Goal: Task Accomplishment & Management: Manage account settings

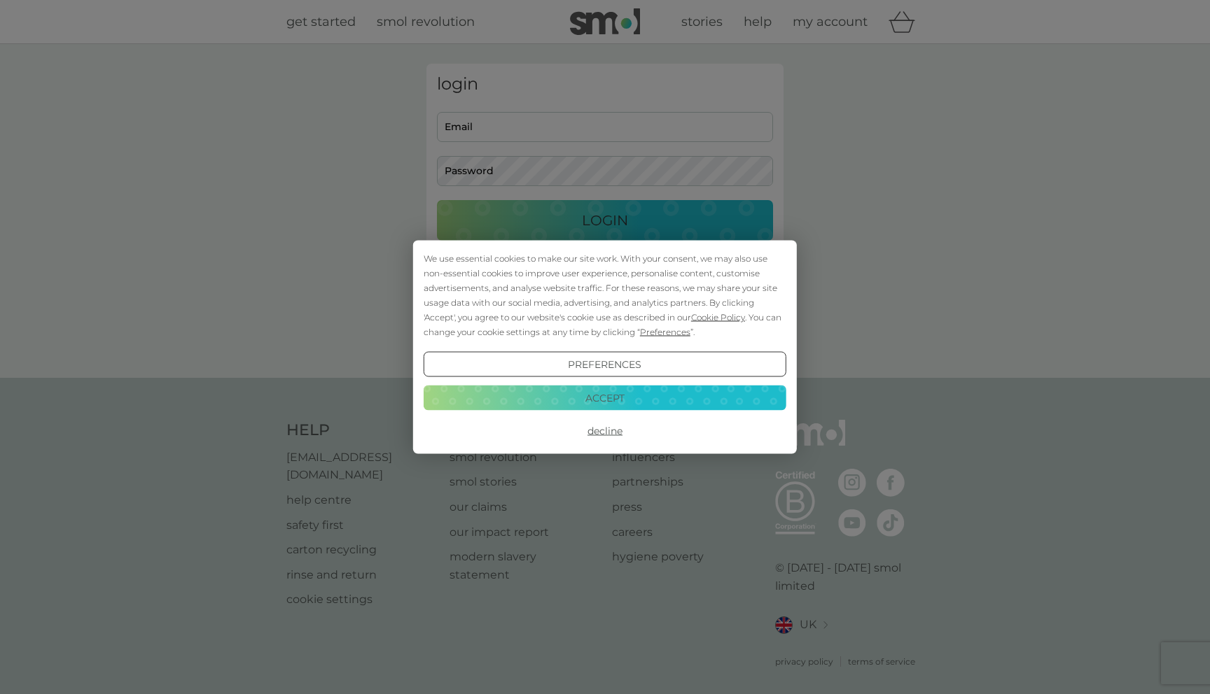
click at [631, 394] on button "Accept" at bounding box center [605, 397] width 363 height 25
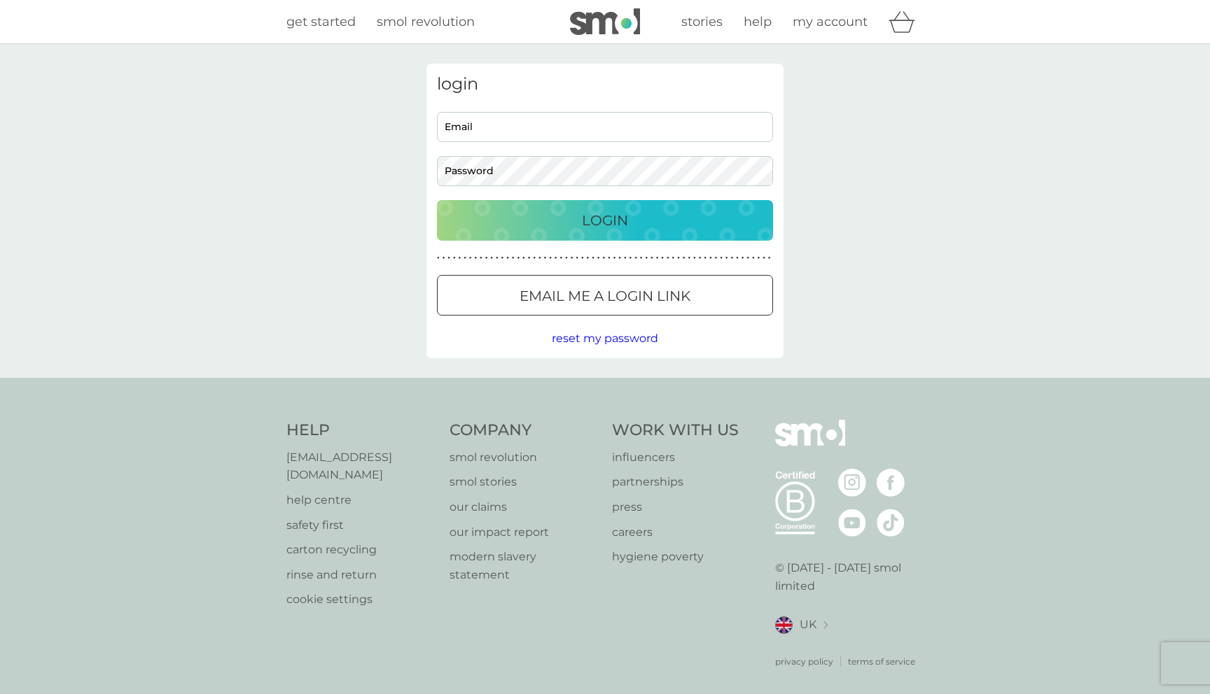
click at [649, 130] on input "Email" at bounding box center [605, 127] width 336 height 30
drag, startPoint x: 584, startPoint y: 133, endPoint x: 356, endPoint y: 130, distance: 227.5
click at [356, 131] on div "login [EMAIL_ADDRESS][DOMAIN_NAME] Email Password Login ● ● ● ● ● ● ● ● ● ● ● ●…" at bounding box center [605, 211] width 1210 height 334
type input "[PERSON_NAME][EMAIL_ADDRESS][PERSON_NAME][DOMAIN_NAME]"
click at [602, 289] on div at bounding box center [605, 296] width 50 height 15
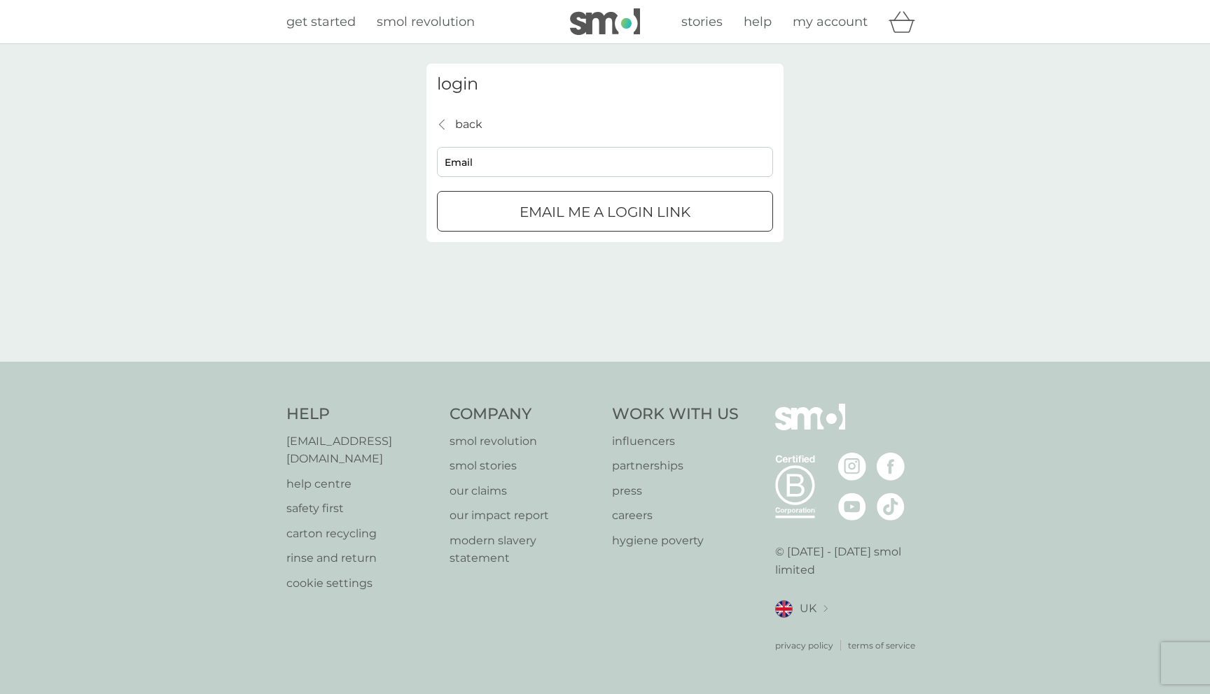
click at [586, 162] on input "Email" at bounding box center [605, 162] width 336 height 30
type input "[PERSON_NAME][EMAIL_ADDRESS][PERSON_NAME][DOMAIN_NAME]"
click at [614, 211] on div "submit" at bounding box center [605, 212] width 50 height 15
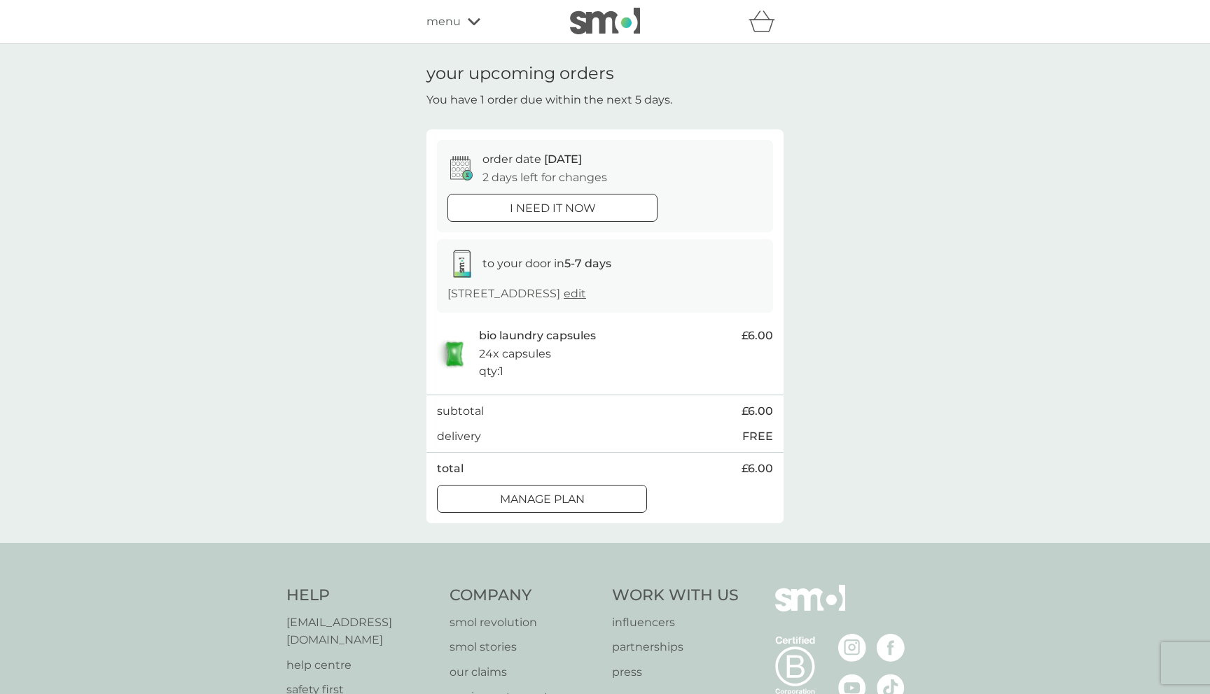
click at [565, 498] on div at bounding box center [542, 499] width 50 height 15
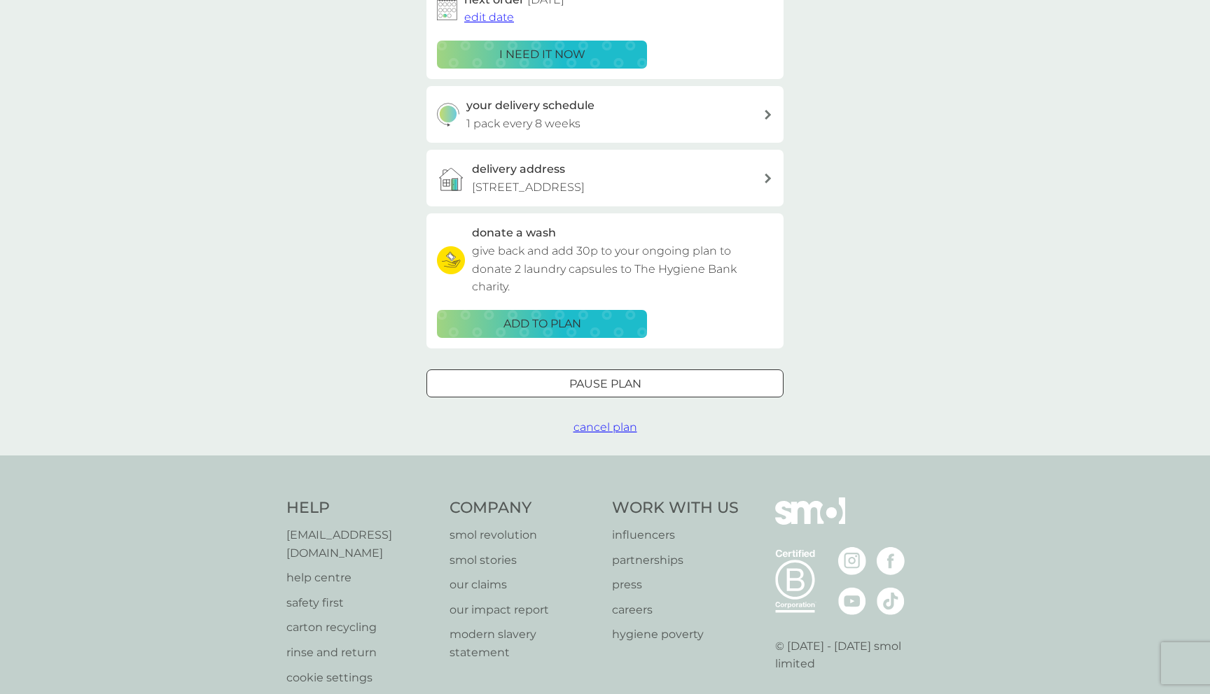
scroll to position [181, 0]
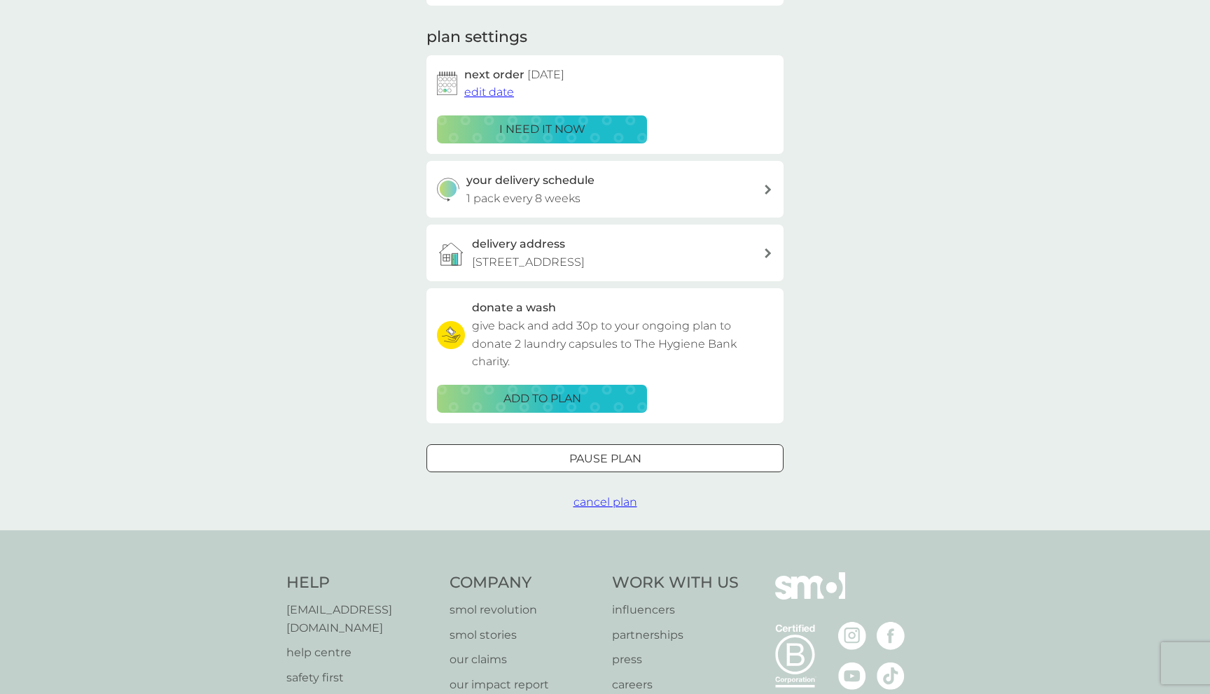
click at [631, 463] on p "Pause plan" at bounding box center [605, 459] width 72 height 18
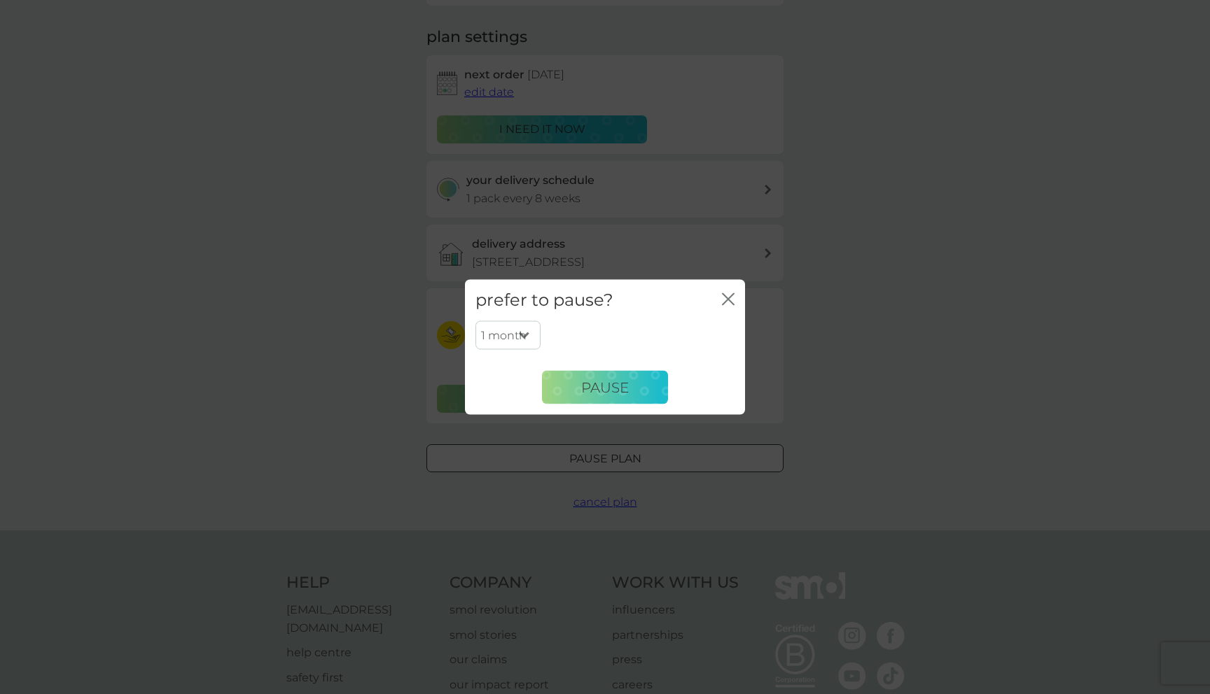
click at [515, 344] on select "1 month 2 months 3 months 4 months 5 months 6 months" at bounding box center [507, 335] width 65 height 29
select select "6"
click at [475, 321] on select "1 month 2 months 3 months 4 months 5 months 6 months" at bounding box center [507, 335] width 65 height 29
click at [589, 375] on button "Pause" at bounding box center [605, 388] width 126 height 34
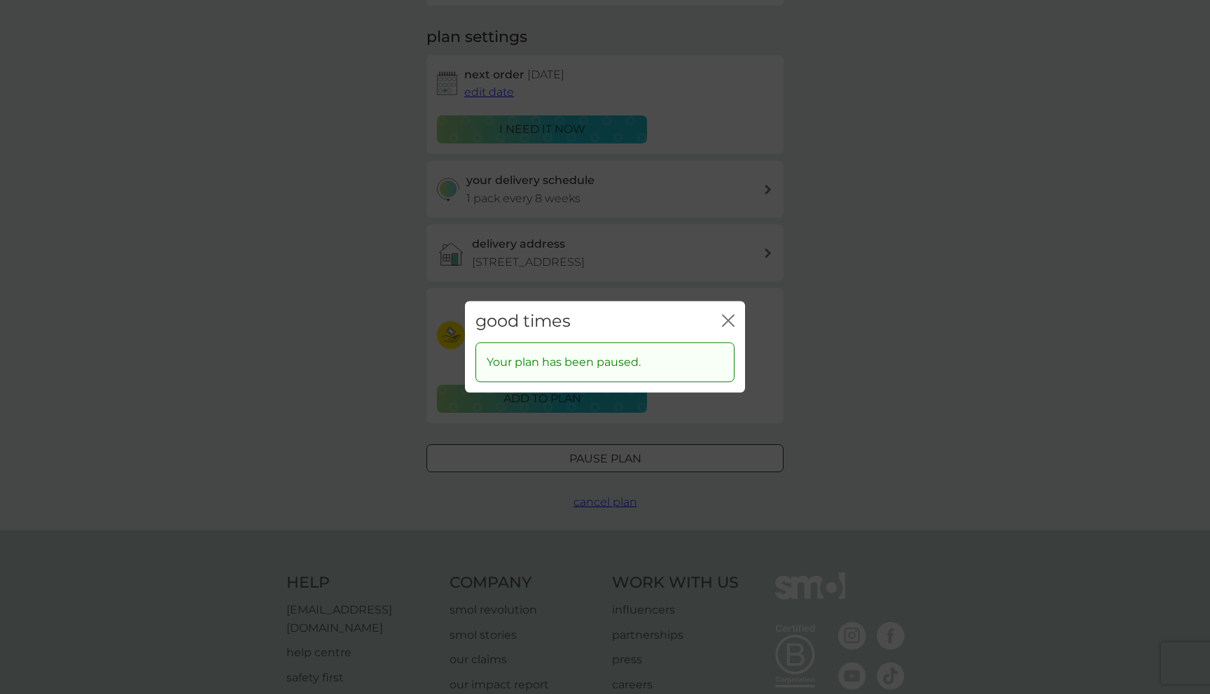
click at [729, 319] on icon "close" at bounding box center [728, 320] width 13 height 13
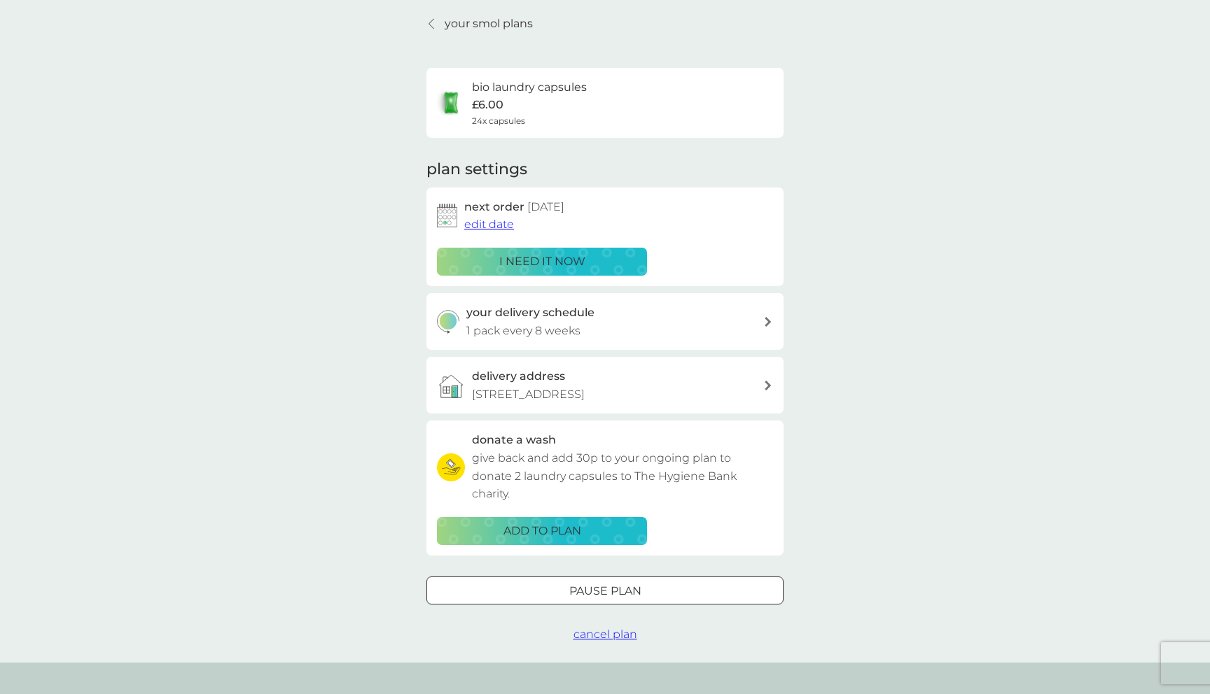
scroll to position [0, 0]
